Goal: Task Accomplishment & Management: Manage account settings

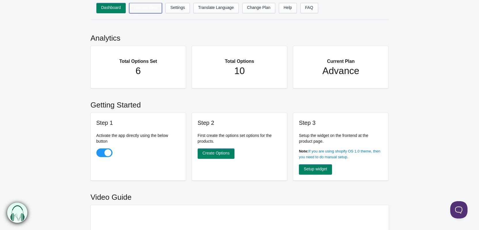
click at [145, 11] on link "Options Sets" at bounding box center [145, 8] width 33 height 10
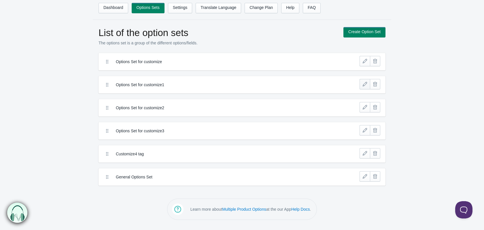
click at [365, 86] on link at bounding box center [364, 84] width 10 height 10
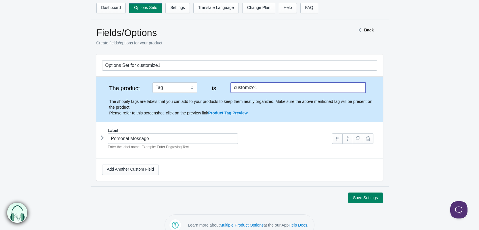
click at [254, 90] on input "customize1" at bounding box center [298, 87] width 135 height 10
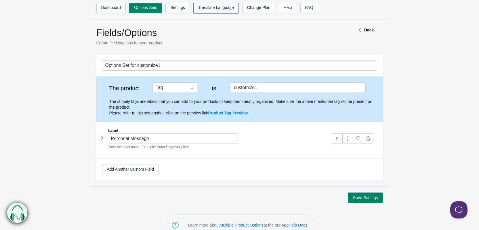
click at [218, 7] on link "Translate Language" at bounding box center [215, 8] width 45 height 10
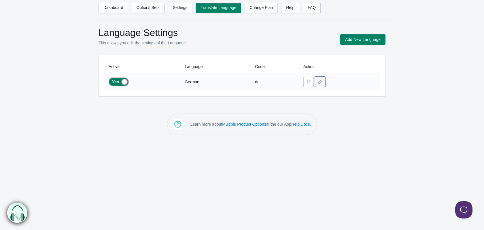
click at [319, 85] on button at bounding box center [320, 82] width 10 height 10
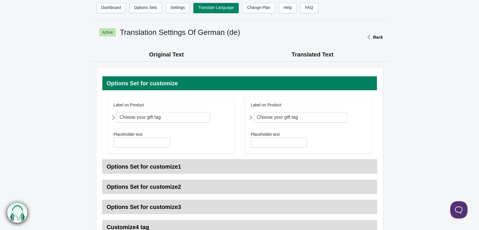
click at [177, 165] on h3 "Options Set for customize1" at bounding box center [239, 166] width 275 height 14
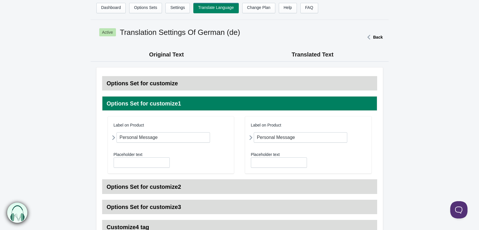
click at [193, 186] on h3 "Options Set for customize2" at bounding box center [239, 186] width 275 height 14
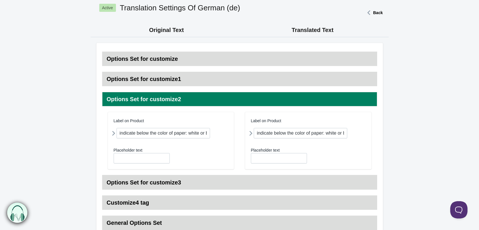
scroll to position [58, 0]
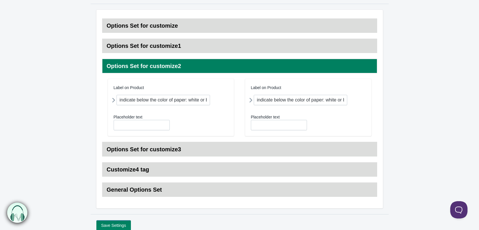
click at [194, 143] on h3 "Options Set for customize3" at bounding box center [239, 149] width 275 height 14
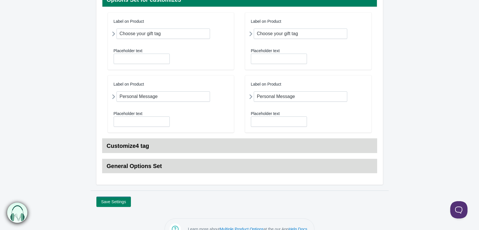
click at [195, 144] on h3 "Customize4 tag" at bounding box center [239, 145] width 275 height 14
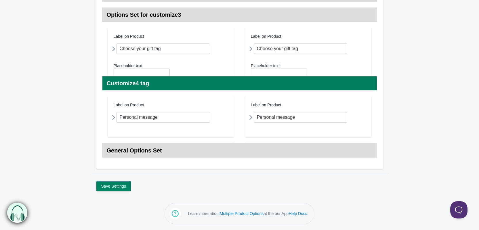
scroll to position [127, 0]
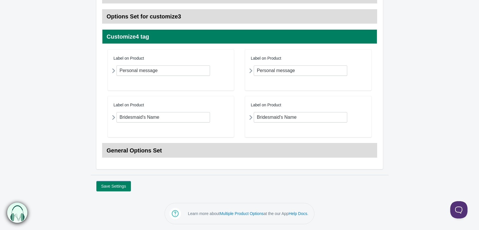
click at [198, 149] on h3 "General Options Set" at bounding box center [239, 150] width 275 height 14
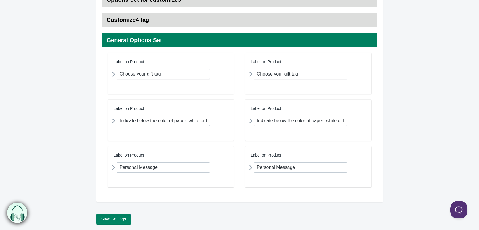
click at [121, 219] on button "Save Settings" at bounding box center [113, 219] width 35 height 10
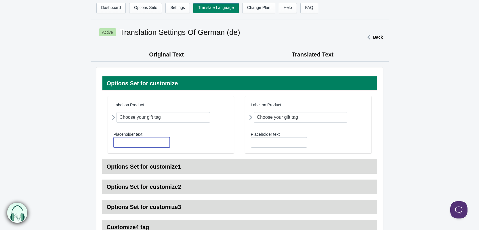
click at [135, 143] on input "text" at bounding box center [142, 142] width 56 height 10
click at [120, 119] on input "Choose your gift tag" at bounding box center [164, 117] width 94 height 10
click at [126, 144] on input "text" at bounding box center [142, 142] width 56 height 10
paste input "Choose your gift tag"
type input "Choose your gift tag"
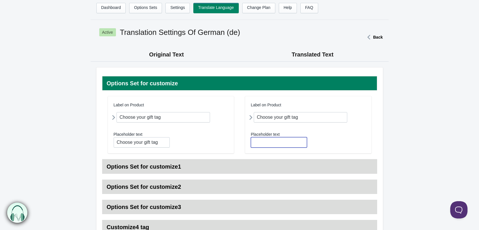
click at [272, 143] on input "text" at bounding box center [279, 142] width 56 height 10
paste input "Choose your gift tag"
type input "Choose your gift tag"
click at [190, 164] on h3 "Options Set for customize1" at bounding box center [239, 166] width 275 height 14
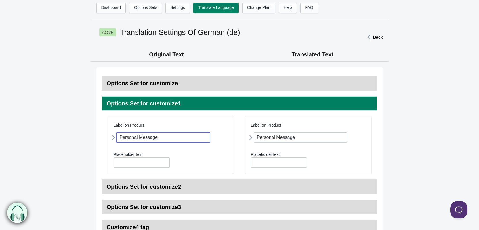
click at [167, 138] on input "Personal Message" at bounding box center [164, 137] width 94 height 10
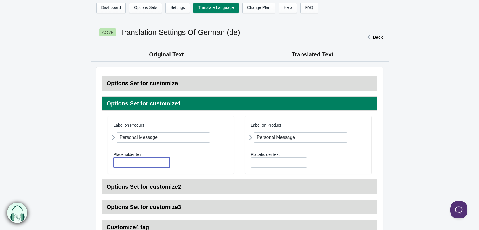
click at [128, 163] on input "text" at bounding box center [142, 162] width 56 height 10
paste input "Personal Message"
type input "Personal Message"
click at [264, 164] on input "text" at bounding box center [279, 162] width 56 height 10
paste input "Personal Message"
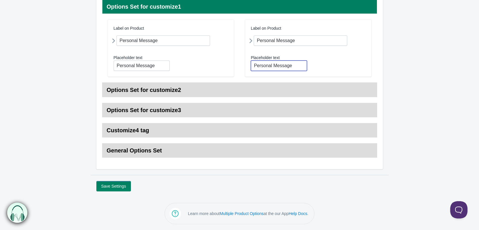
type input "Personal Message"
click at [183, 91] on h3 "Options Set for customize2" at bounding box center [239, 90] width 275 height 14
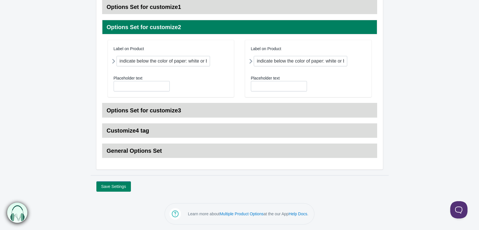
scroll to position [97, 0]
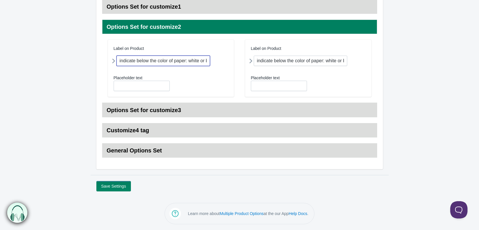
click at [149, 61] on input "indicate below the color of paper: white or brown." at bounding box center [164, 61] width 94 height 10
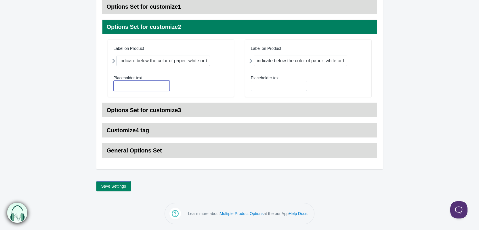
click at [132, 82] on input "text" at bounding box center [142, 86] width 56 height 10
paste input "color of paper"
type input "color of paper"
click at [268, 87] on input "text" at bounding box center [279, 86] width 56 height 10
paste input "color of paper"
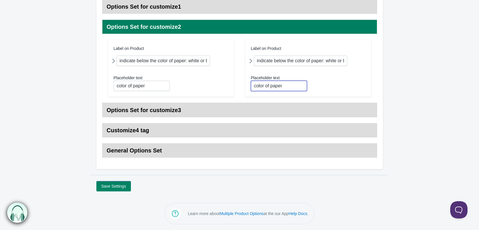
type input "color of paper"
click at [193, 104] on h3 "Options Set for customize3" at bounding box center [239, 110] width 275 height 14
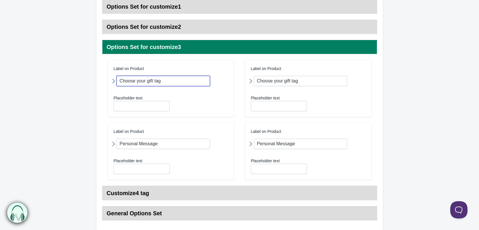
click at [176, 79] on input "Choose your gift tag" at bounding box center [164, 81] width 94 height 10
click at [127, 105] on input "text" at bounding box center [142, 106] width 56 height 10
paste input "Choose your gift tag"
type input "Choose your gift tag"
click at [270, 103] on input "text" at bounding box center [279, 106] width 56 height 10
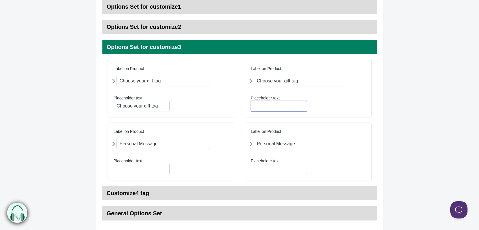
paste input "Choose your gift tag"
type input "Choose your gift tag"
click at [178, 145] on input "Personal Message" at bounding box center [164, 143] width 94 height 10
click at [142, 172] on input "text" at bounding box center [142, 168] width 56 height 10
paste input "Personal Message"
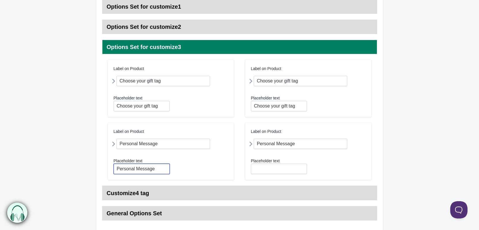
type input "Personal Message"
click at [259, 170] on input "text" at bounding box center [279, 168] width 56 height 10
paste input "Personal Message"
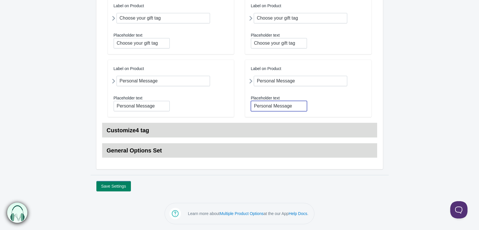
type input "Personal Message"
click at [171, 133] on h3 "Customize4 tag" at bounding box center [239, 130] width 275 height 14
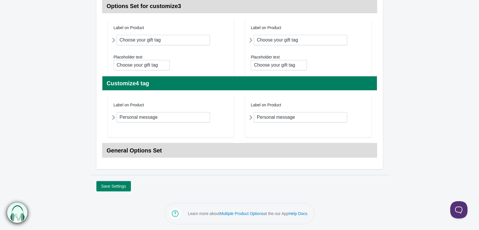
scroll to position [127, 0]
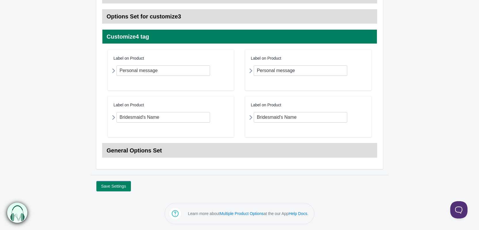
click at [231, 151] on h3 "General Options Set" at bounding box center [239, 150] width 275 height 14
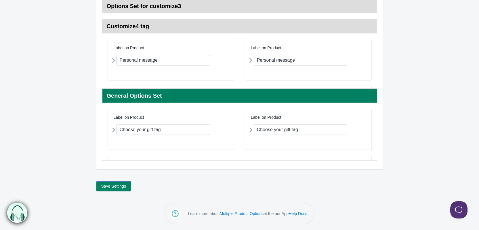
scroll to position [151, 0]
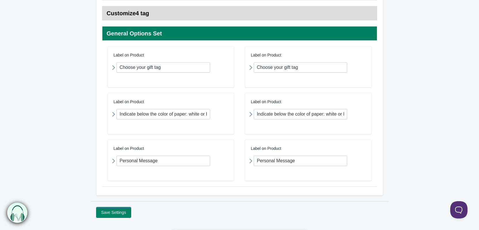
click at [106, 212] on button "Save Settings" at bounding box center [113, 212] width 35 height 10
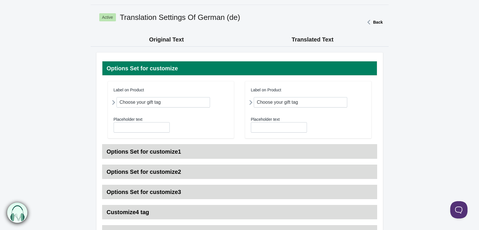
scroll to position [97, 0]
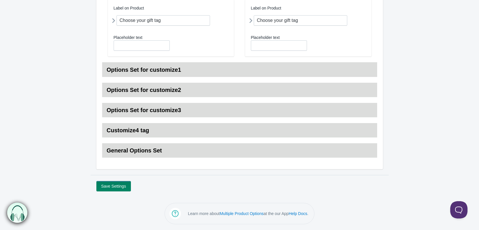
click at [180, 75] on h3 "Options Set for customize1" at bounding box center [239, 69] width 275 height 14
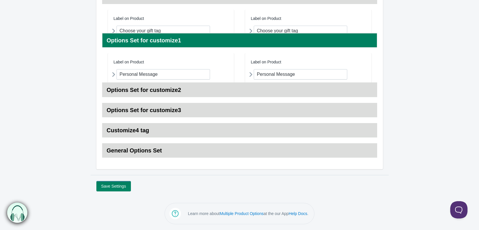
scroll to position [87, 0]
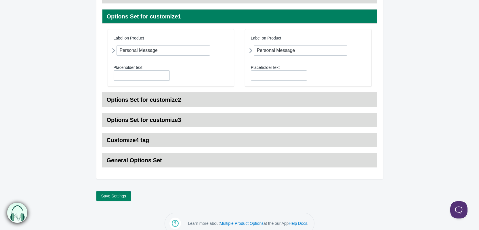
click at [180, 75] on div "Placeholder text" at bounding box center [171, 72] width 115 height 16
click at [132, 19] on h3 "Options Set for customize1" at bounding box center [239, 16] width 275 height 14
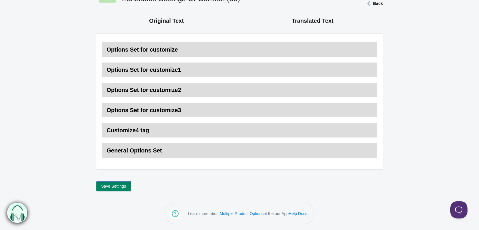
scroll to position [0, 0]
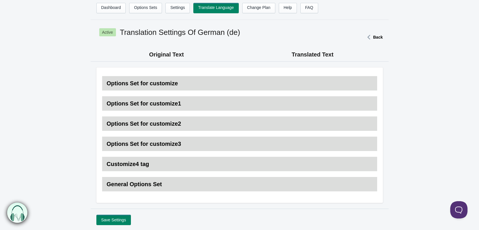
click at [140, 80] on h3 "Options Set for customize" at bounding box center [239, 83] width 275 height 14
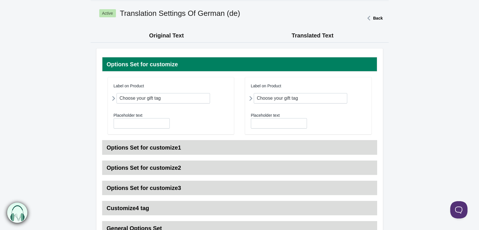
scroll to position [29, 0]
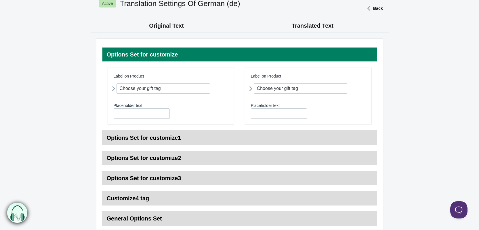
click at [193, 141] on h3 "Options Set for customize1" at bounding box center [239, 137] width 275 height 14
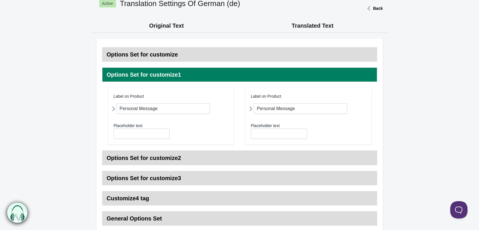
click at [167, 159] on h3 "Options Set for customize2" at bounding box center [239, 158] width 275 height 14
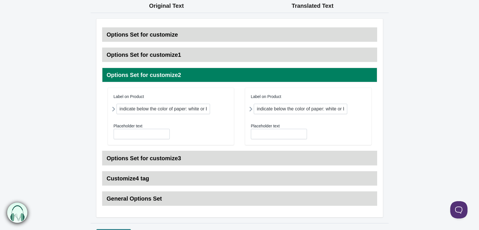
scroll to position [86, 0]
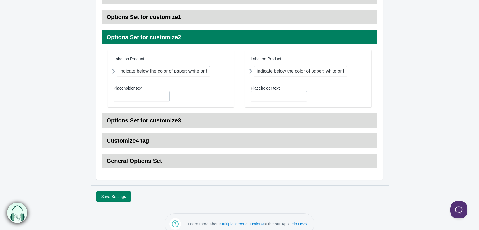
click at [163, 125] on h3 "Options Set for customize3" at bounding box center [239, 120] width 275 height 14
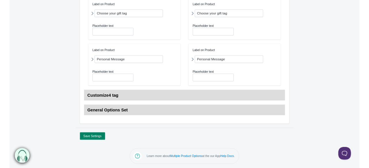
scroll to position [159, 0]
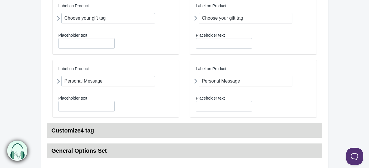
drag, startPoint x: 152, startPoint y: 57, endPoint x: 36, endPoint y: 50, distance: 116.5
click at [33, 48] on form "Original Text Translated Text Options Set for customize Label on Product Field …" at bounding box center [184, 38] width 369 height 306
click at [72, 46] on input "text" at bounding box center [86, 43] width 56 height 10
type input "Choose your gift tag"
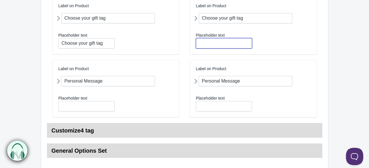
click at [206, 41] on input "text" at bounding box center [224, 43] width 56 height 10
type input "Choose your gift tag"
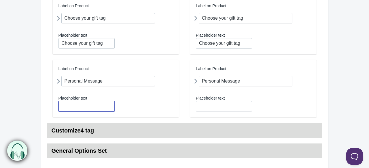
click at [83, 104] on input "text" at bounding box center [86, 106] width 56 height 10
type input "Personal Message"
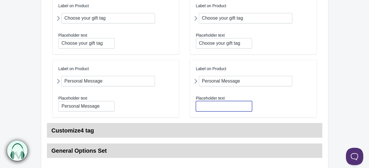
click at [201, 105] on input "text" at bounding box center [224, 106] width 56 height 10
type input "Personal Message"
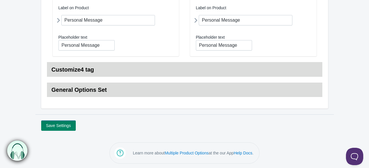
click at [117, 69] on h3 "Customize4 tag" at bounding box center [184, 69] width 275 height 14
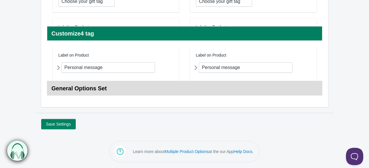
scroll to position [165, 0]
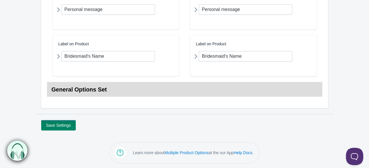
click at [109, 90] on h3 "General Options Set" at bounding box center [184, 89] width 275 height 14
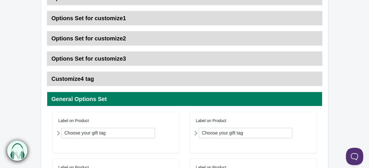
scroll to position [43, 0]
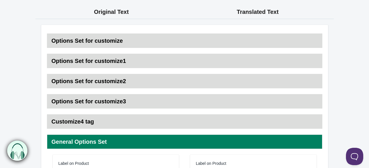
click at [97, 118] on h3 "Customize4 tag" at bounding box center [184, 121] width 275 height 14
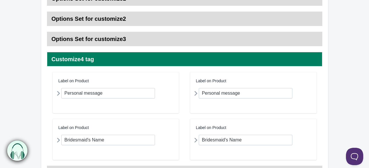
scroll to position [71, 0]
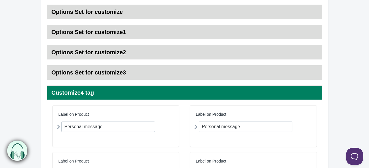
click at [105, 73] on h3 "Options Set for customize3" at bounding box center [184, 72] width 275 height 14
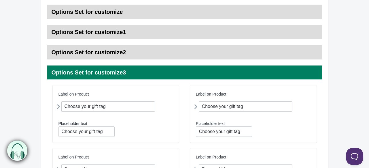
click at [96, 55] on h3 "Options Set for customize2" at bounding box center [184, 52] width 275 height 14
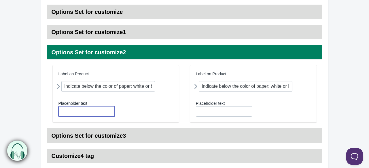
click at [90, 108] on input "text" at bounding box center [86, 111] width 56 height 10
type input "Choose your gift tag"
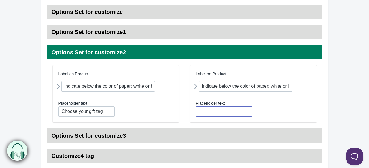
click at [196, 110] on input "text" at bounding box center [224, 111] width 56 height 10
type input "color of paper"
click at [105, 33] on h3 "Options Set for customize1" at bounding box center [184, 32] width 275 height 14
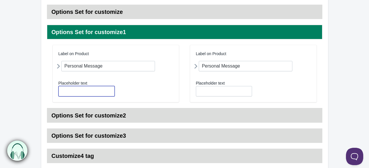
click at [85, 87] on input "text" at bounding box center [86, 91] width 56 height 10
type input "Choose your gift tag"
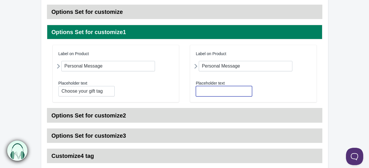
click at [202, 92] on input "text" at bounding box center [224, 91] width 56 height 10
type input "Personal Message"
click at [92, 8] on h3 "Options Set for customize" at bounding box center [184, 12] width 275 height 14
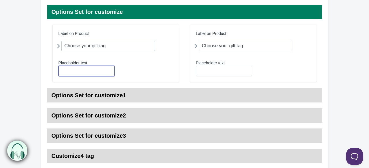
click at [79, 68] on input "text" at bounding box center [86, 71] width 56 height 10
type input "Choose your gift tag"
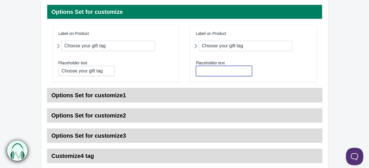
click at [201, 70] on input "text" at bounding box center [224, 71] width 56 height 10
type input "Choose your gift tag"
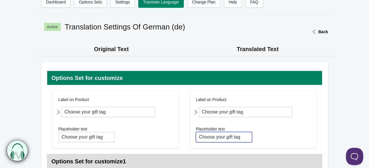
scroll to position [0, 0]
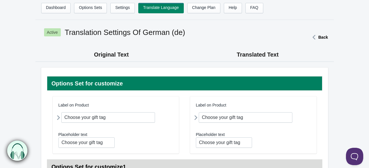
click at [121, 80] on h3 "Options Set for customize" at bounding box center [184, 83] width 275 height 14
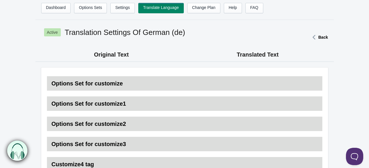
scroll to position [86, 0]
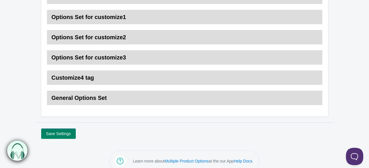
click at [85, 98] on h3 "General Options Set" at bounding box center [184, 97] width 275 height 14
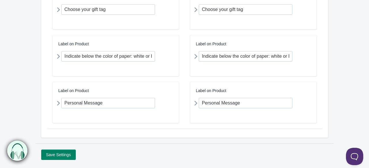
scroll to position [238, 0]
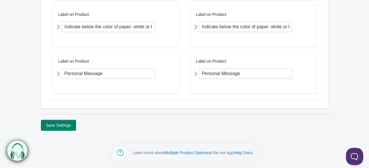
click at [63, 123] on button "Save Settings" at bounding box center [58, 125] width 35 height 10
